Goal: Obtain resource: Obtain resource

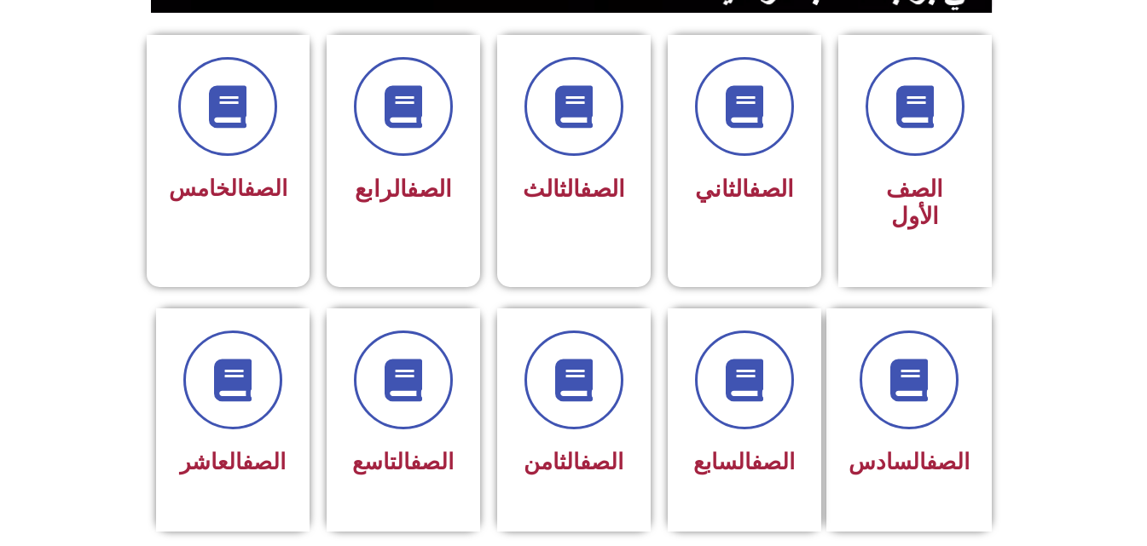
scroll to position [409, 0]
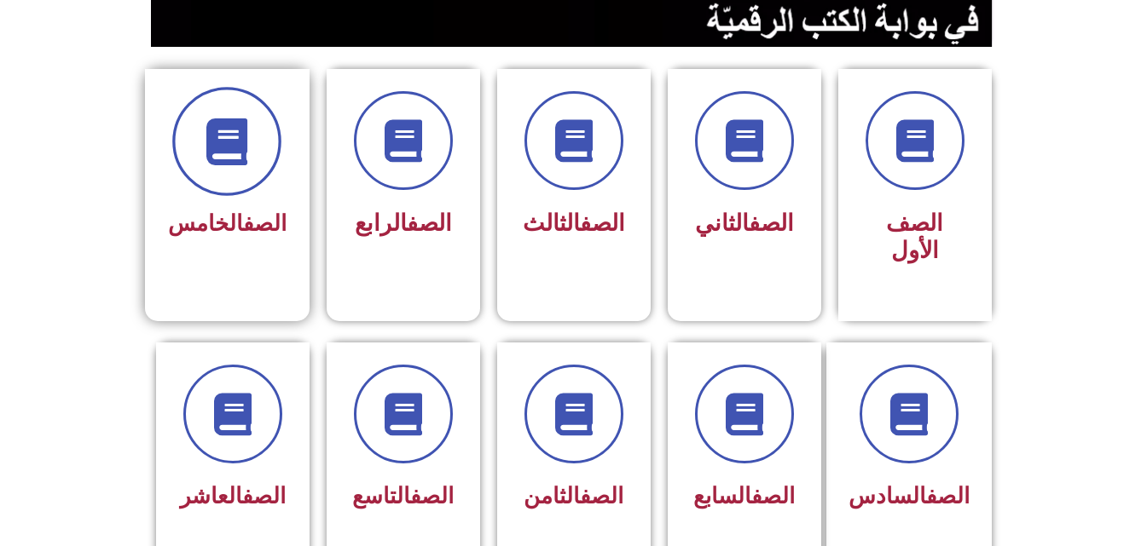
click at [226, 157] on icon at bounding box center [227, 142] width 47 height 47
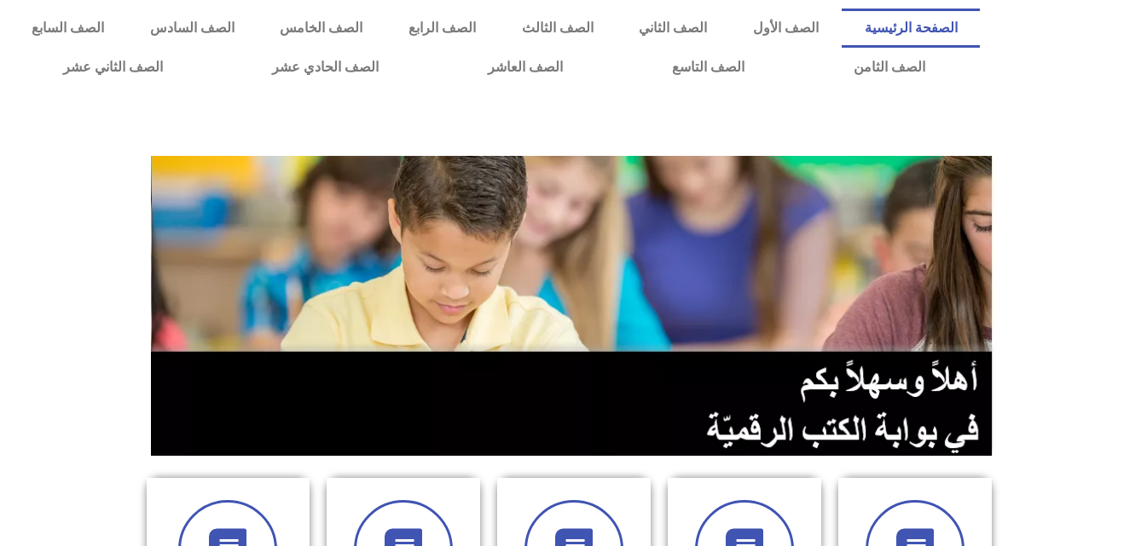
scroll to position [477, 0]
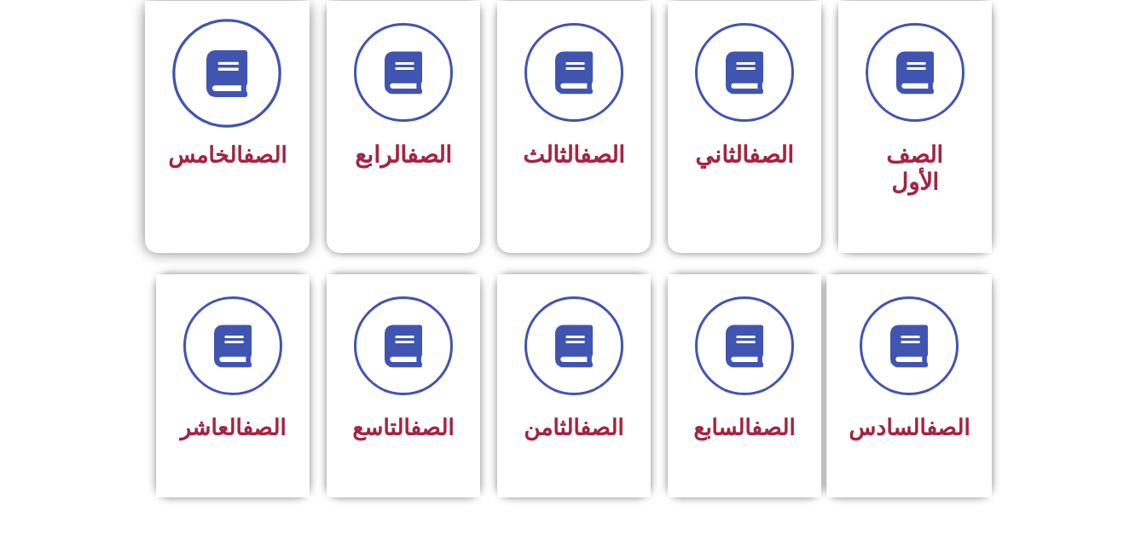
click at [243, 123] on span at bounding box center [226, 73] width 109 height 109
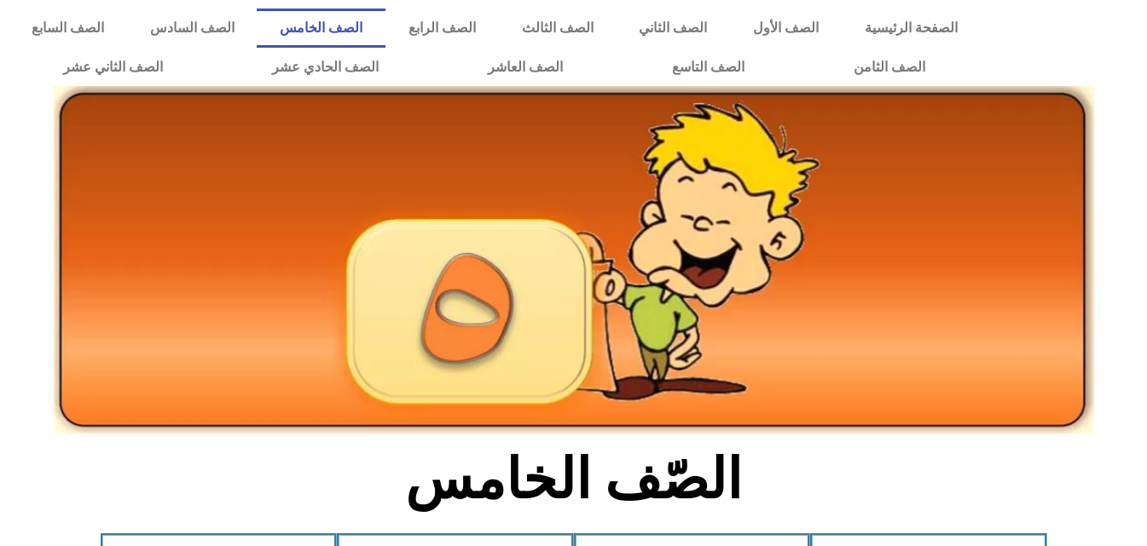
scroll to position [477, 0]
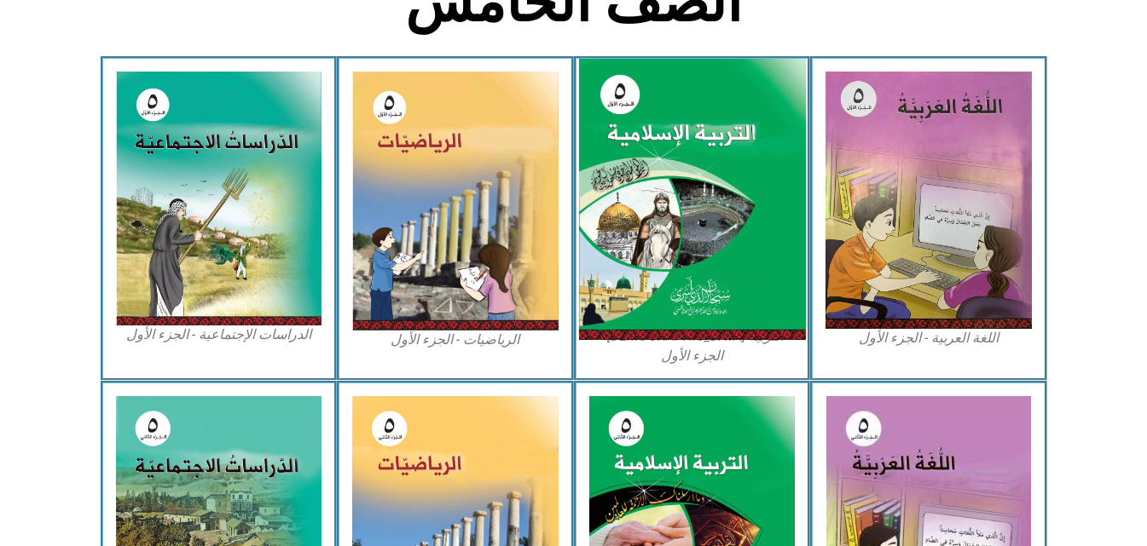
click at [732, 234] on img at bounding box center [691, 200] width 227 height 282
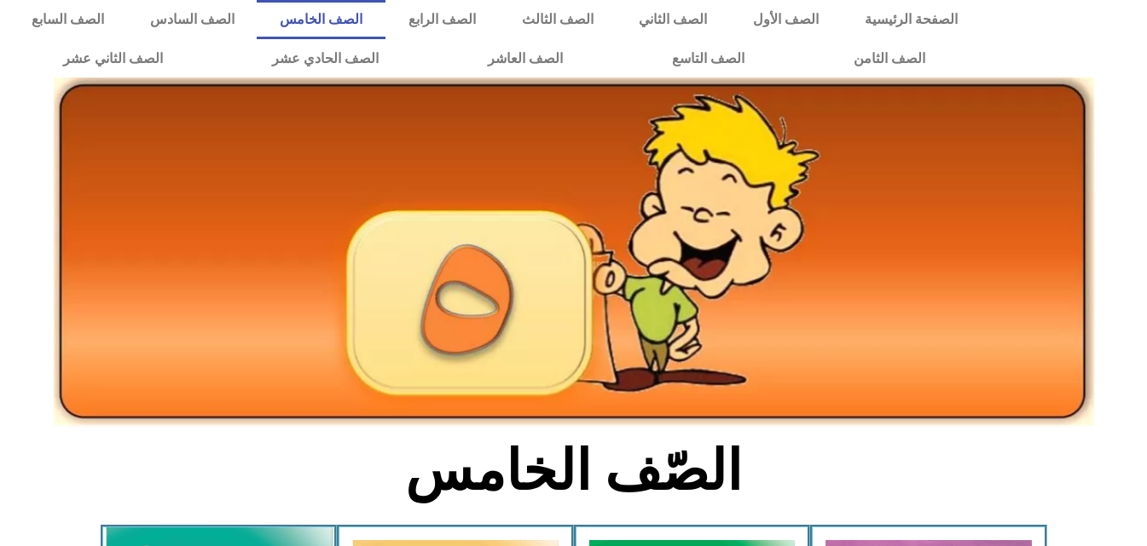
scroll to position [0, 0]
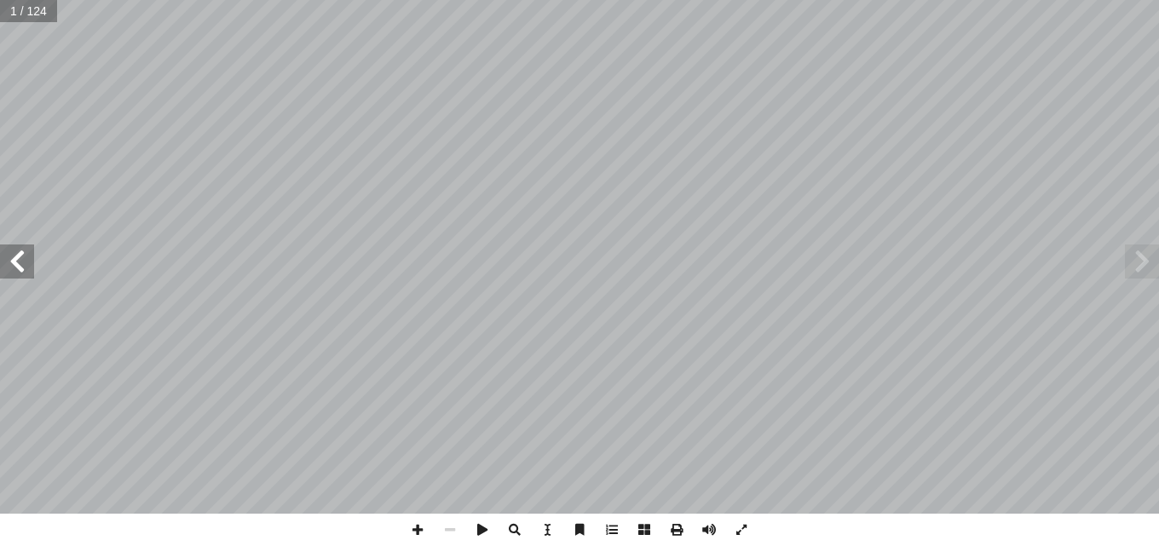
click at [22, 272] on span at bounding box center [17, 262] width 34 height 34
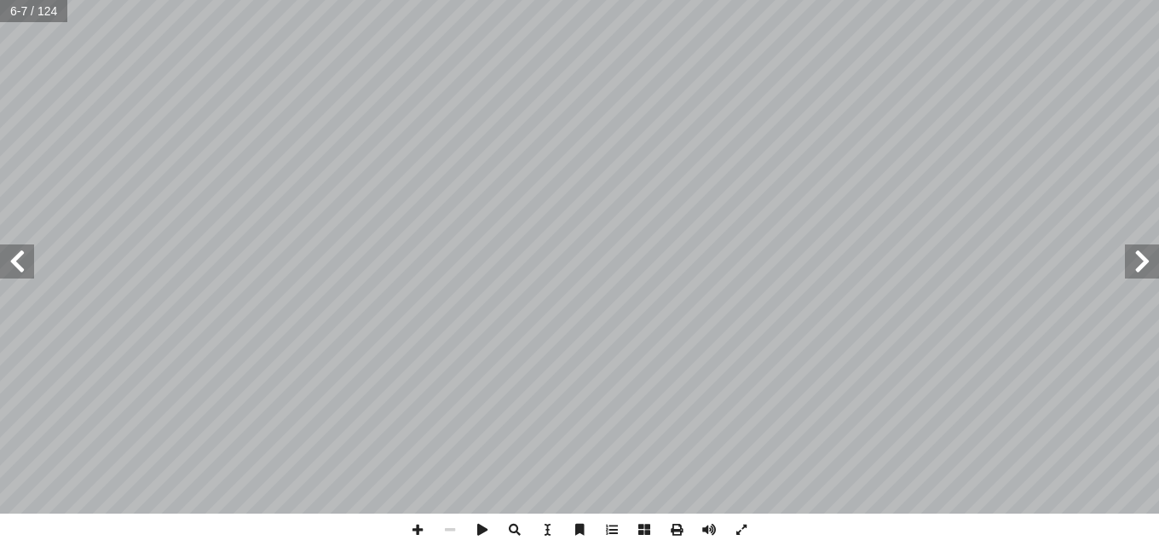
click at [22, 272] on span at bounding box center [17, 262] width 34 height 34
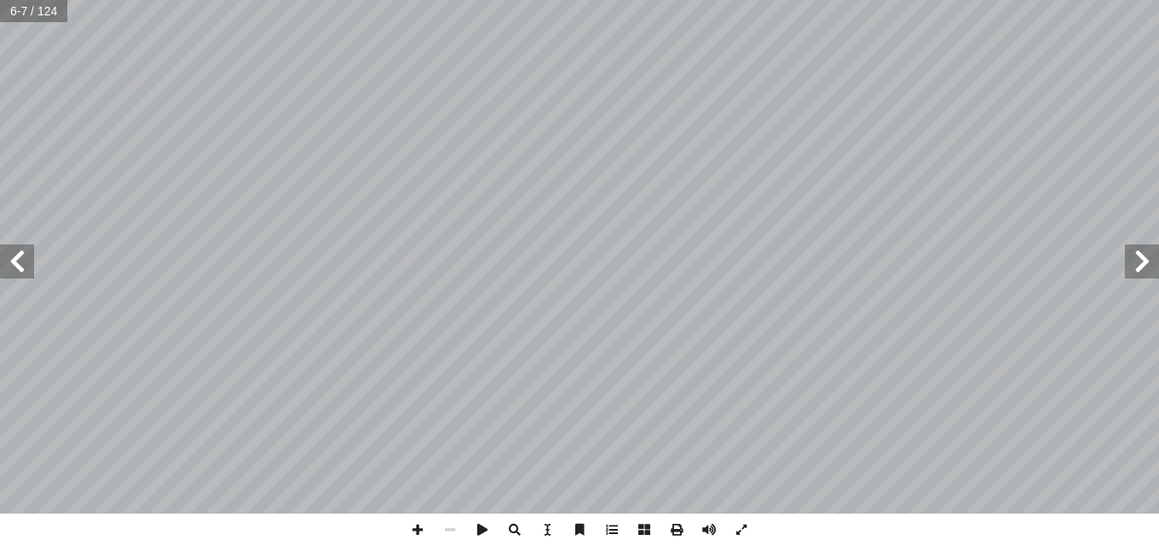
click at [22, 272] on span at bounding box center [17, 262] width 34 height 34
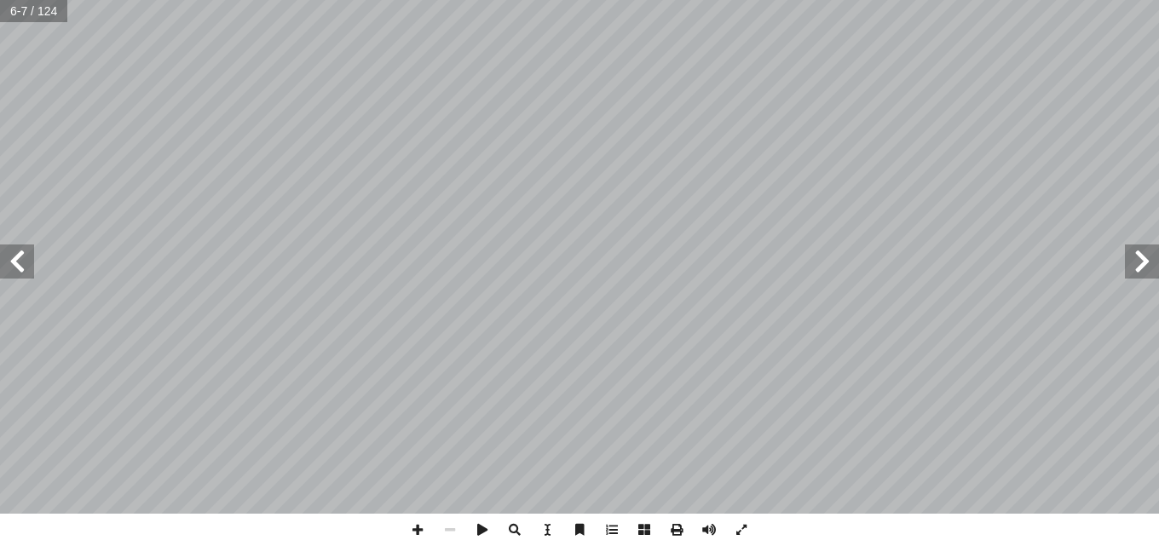
click at [22, 272] on span at bounding box center [17, 262] width 34 height 34
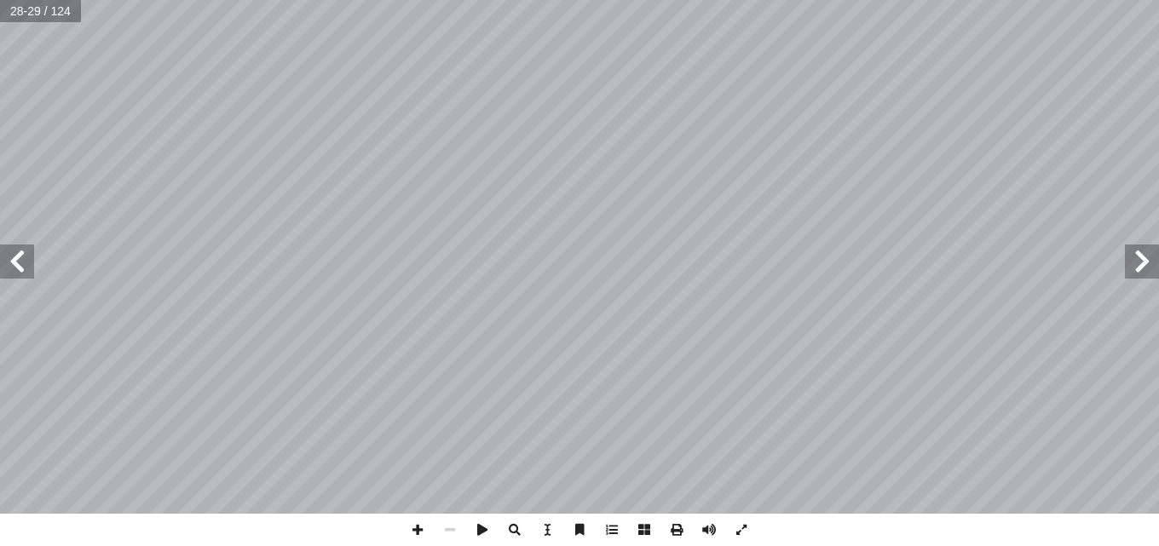
click at [22, 272] on span at bounding box center [17, 262] width 34 height 34
click at [575, 530] on span at bounding box center [580, 530] width 32 height 32
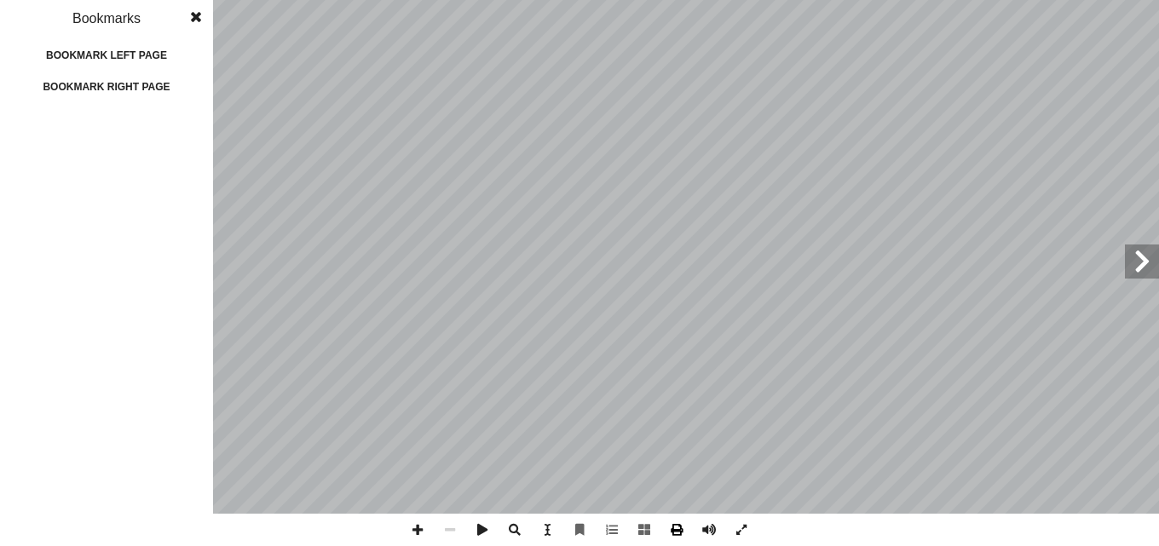
click at [679, 531] on span at bounding box center [677, 530] width 32 height 32
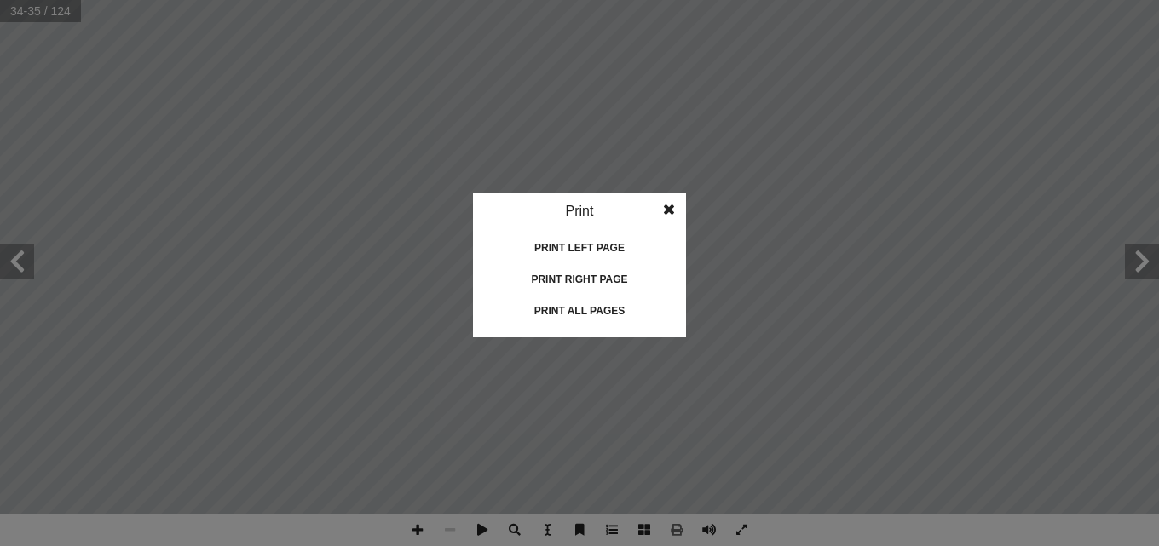
click at [666, 209] on span at bounding box center [669, 210] width 31 height 34
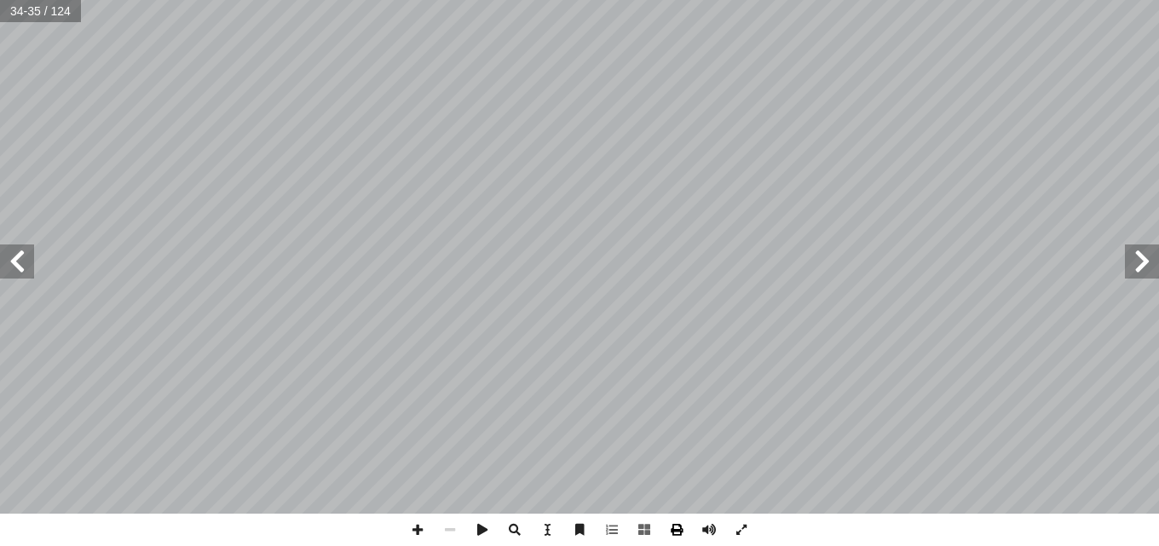
click at [674, 532] on span at bounding box center [677, 530] width 32 height 32
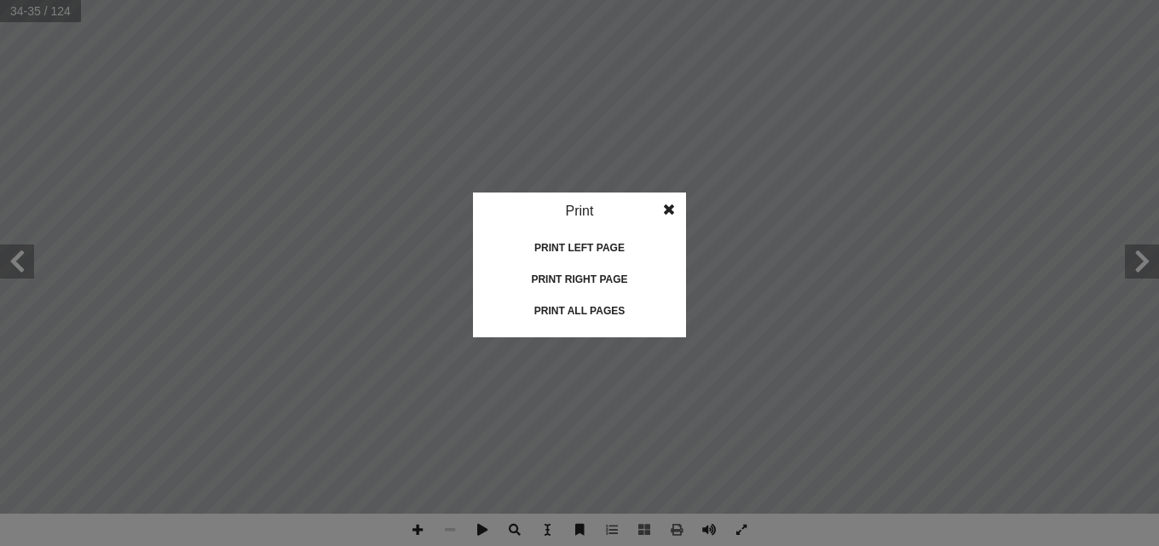
click at [569, 313] on div "Print all pages" at bounding box center [579, 311] width 171 height 27
click at [674, 203] on span at bounding box center [669, 210] width 31 height 34
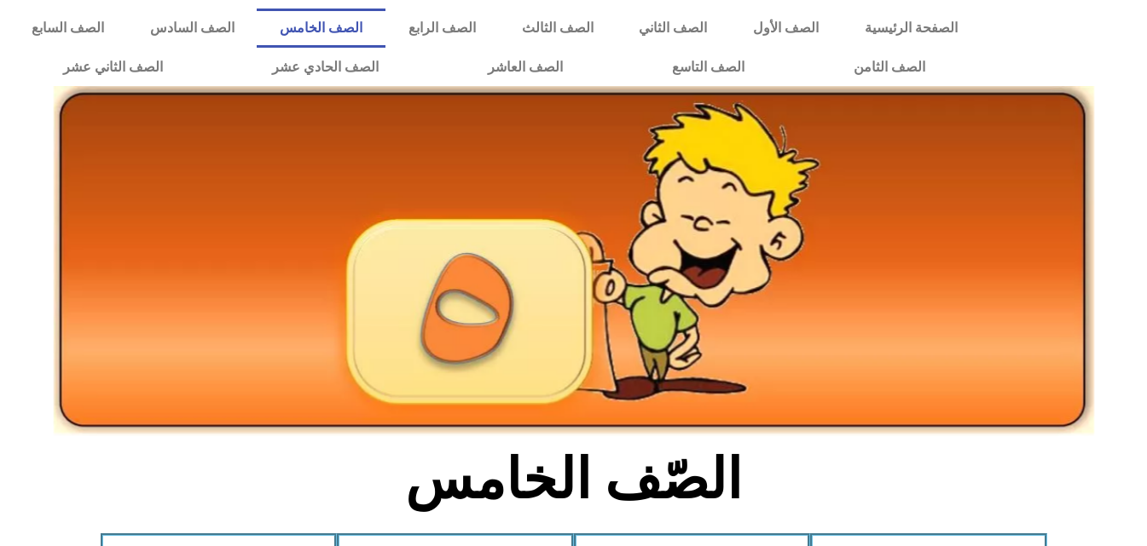
scroll to position [477, 0]
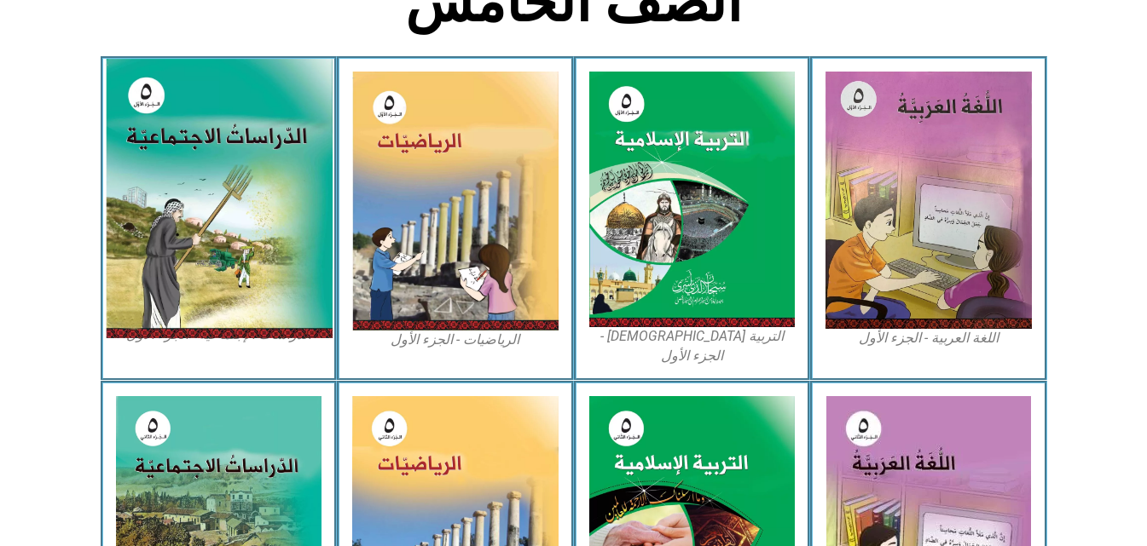
click at [252, 196] on img at bounding box center [218, 199] width 227 height 280
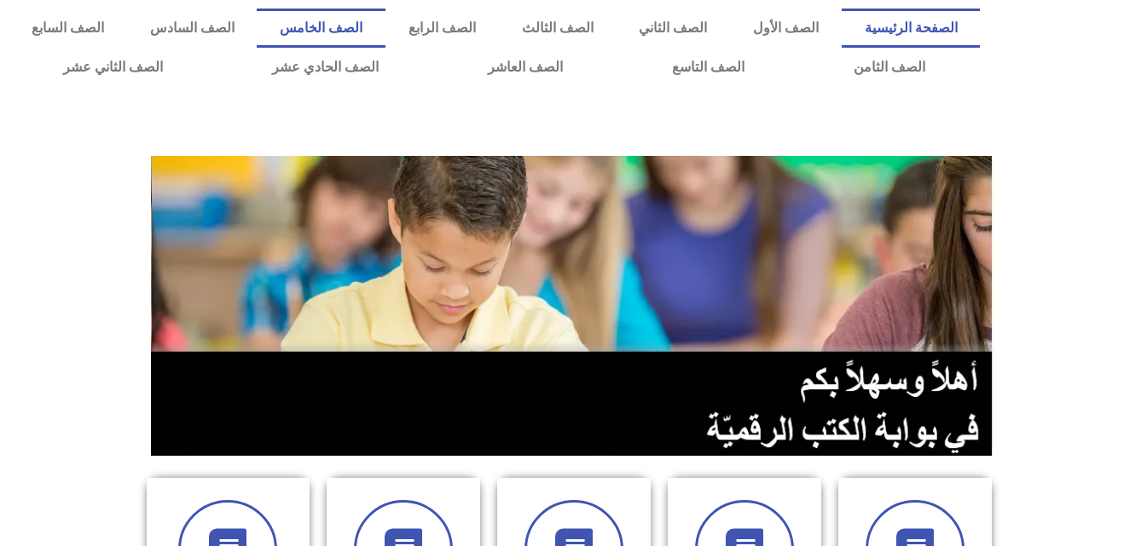
click at [385, 25] on link "الصف الخامس" at bounding box center [321, 28] width 129 height 39
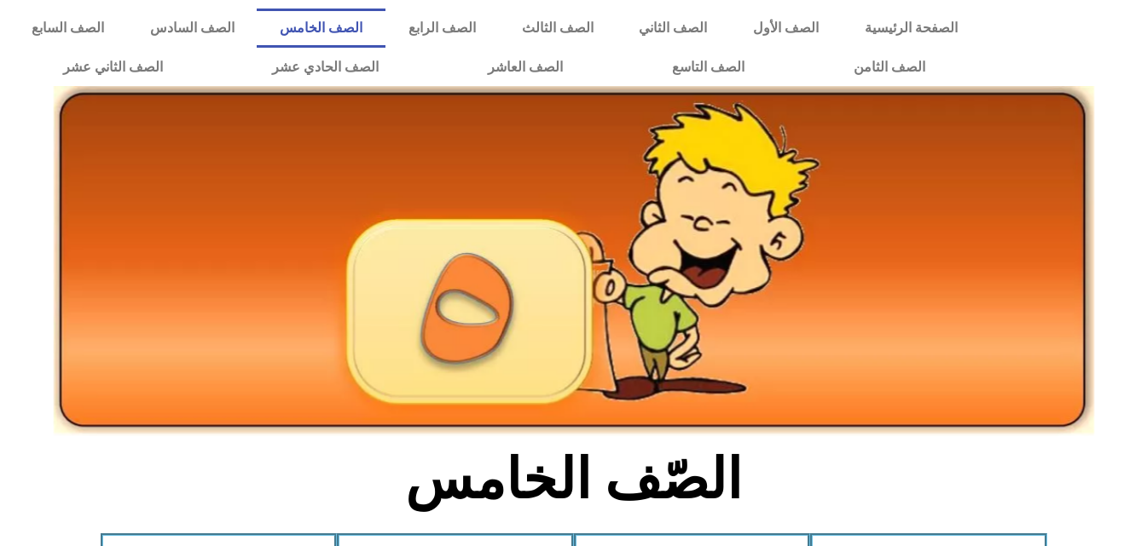
scroll to position [477, 0]
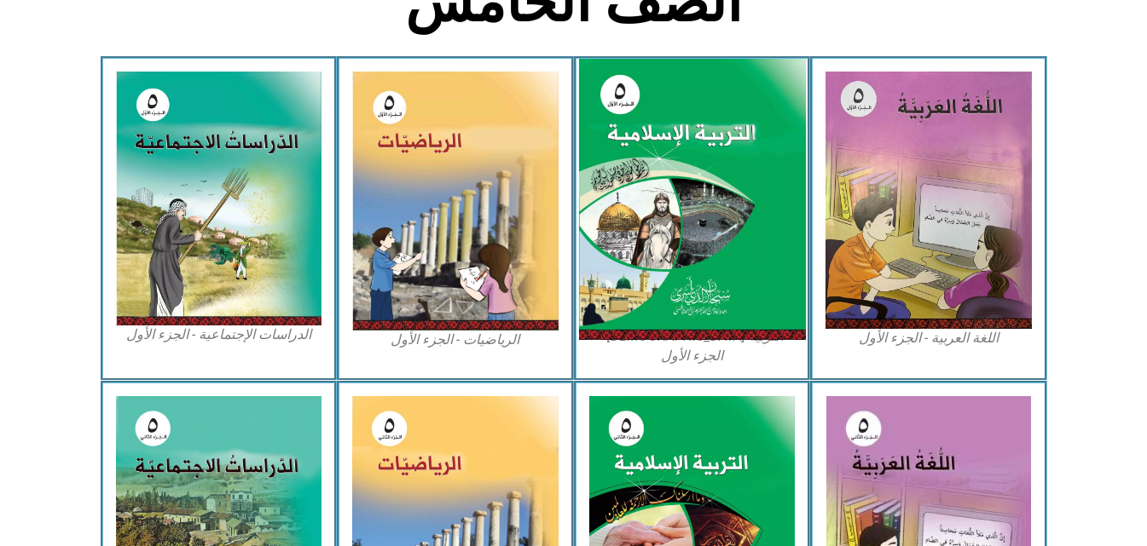
click at [649, 113] on img at bounding box center [691, 200] width 227 height 282
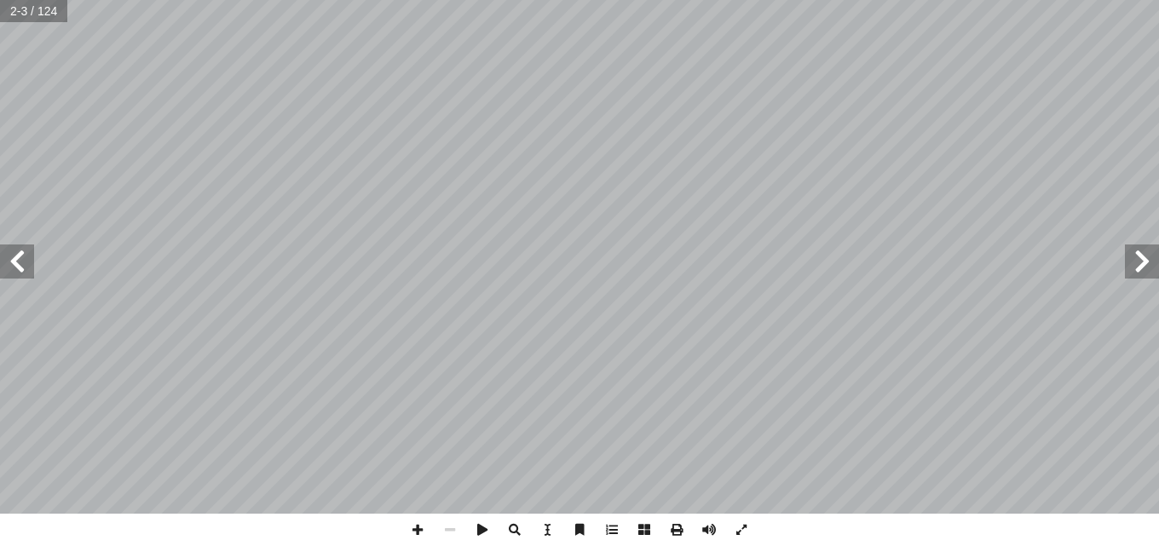
click at [1148, 276] on span at bounding box center [1142, 262] width 34 height 34
click at [16, 273] on span at bounding box center [17, 262] width 34 height 34
click at [19, 257] on span at bounding box center [17, 262] width 34 height 34
